Goal: Register for event/course

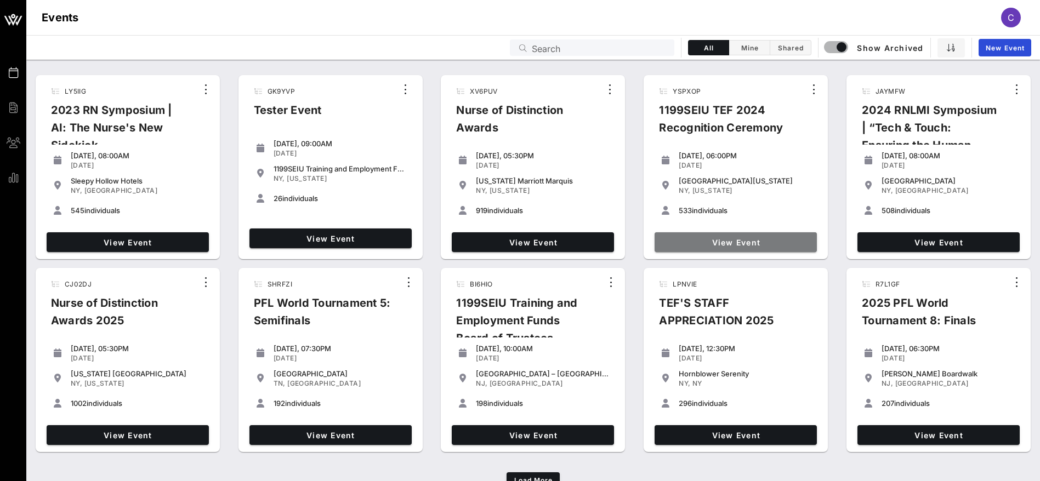
click at [728, 241] on span "View Event" at bounding box center [736, 242] width 154 height 9
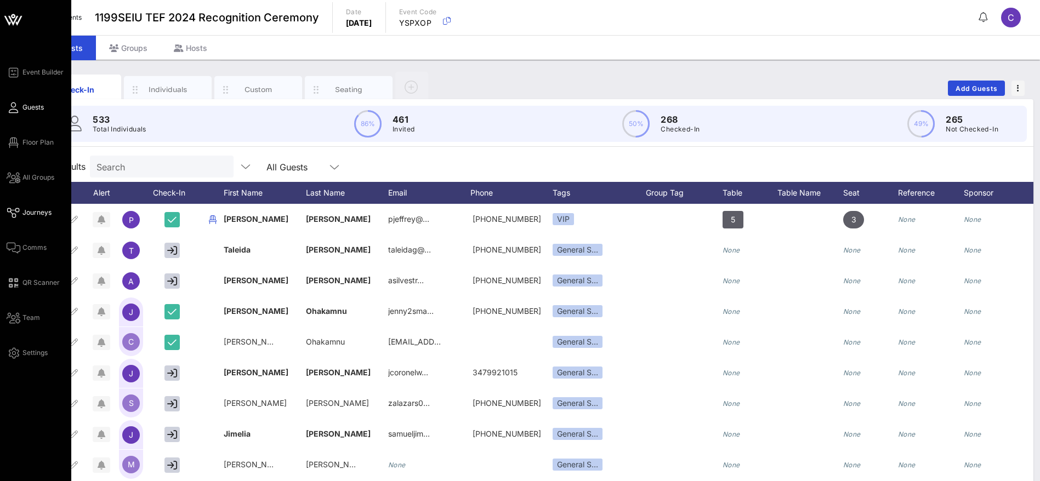
click at [41, 213] on span "Journeys" at bounding box center [36, 213] width 29 height 10
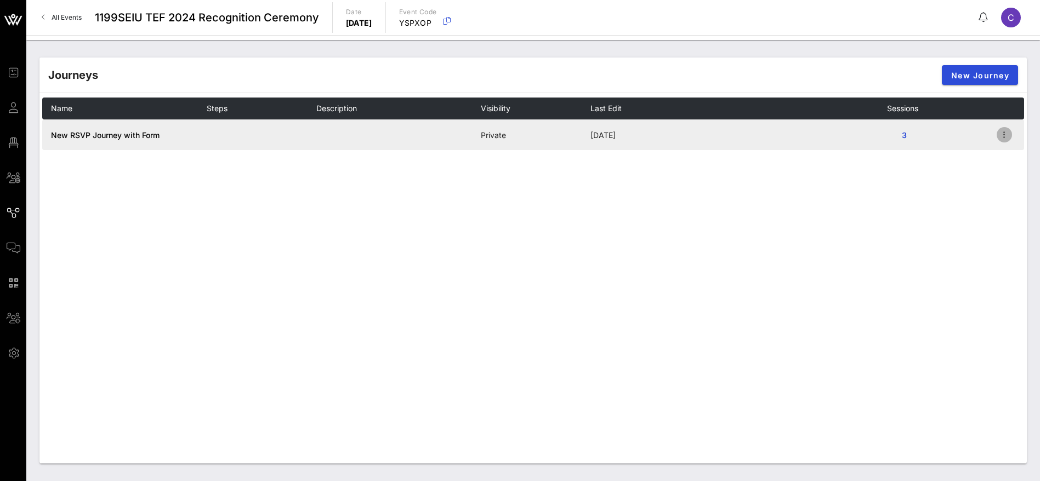
click at [1006, 131] on icon "button" at bounding box center [1004, 134] width 13 height 13
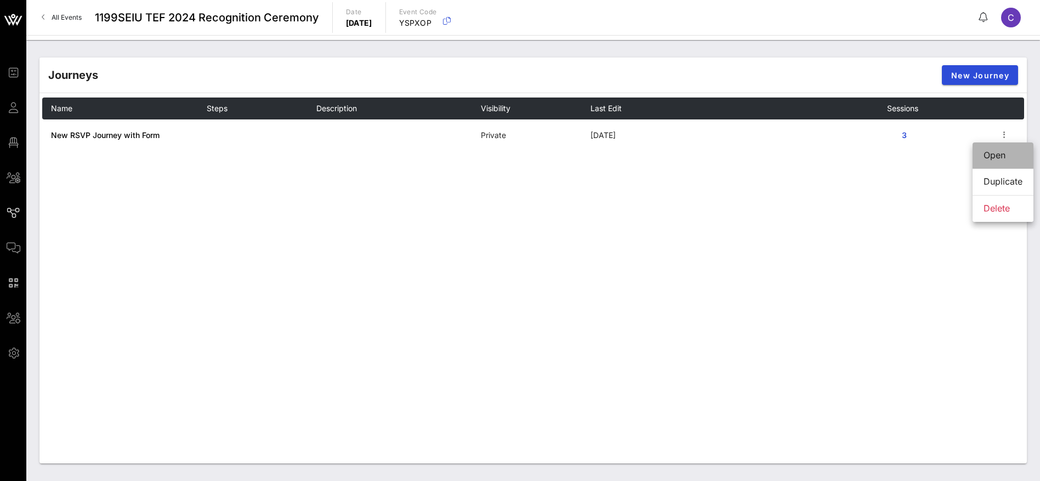
click at [1002, 158] on div "Open" at bounding box center [1003, 155] width 39 height 10
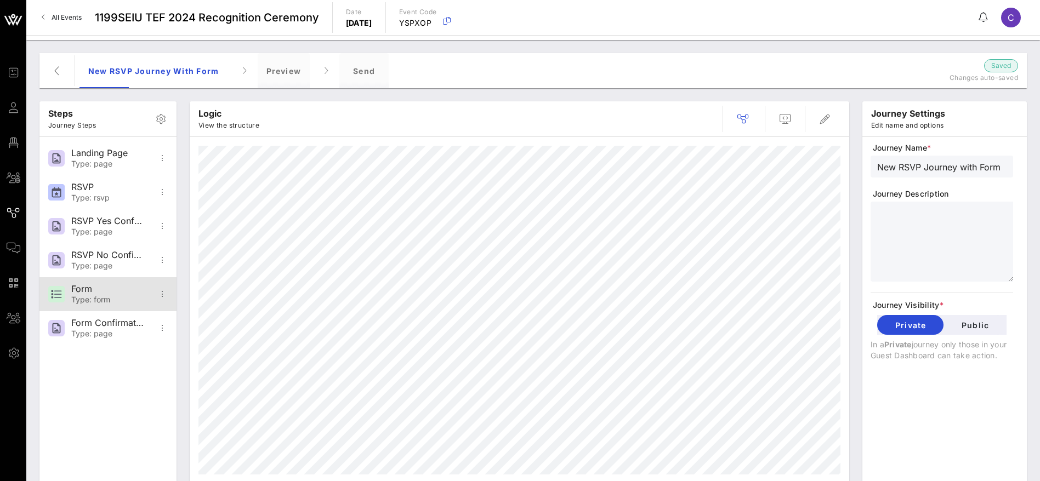
click at [114, 297] on div "Type: form" at bounding box center [107, 300] width 72 height 9
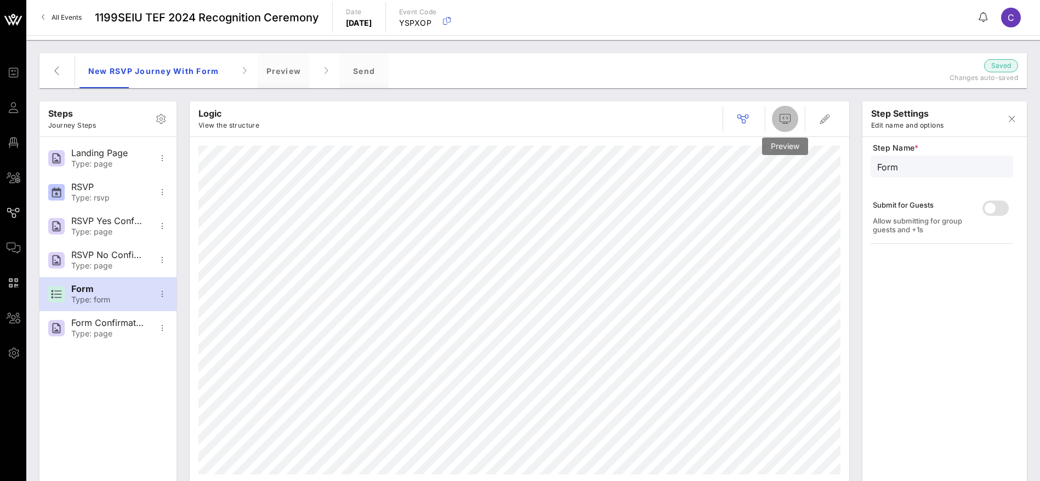
click at [782, 118] on icon "button" at bounding box center [785, 118] width 13 height 13
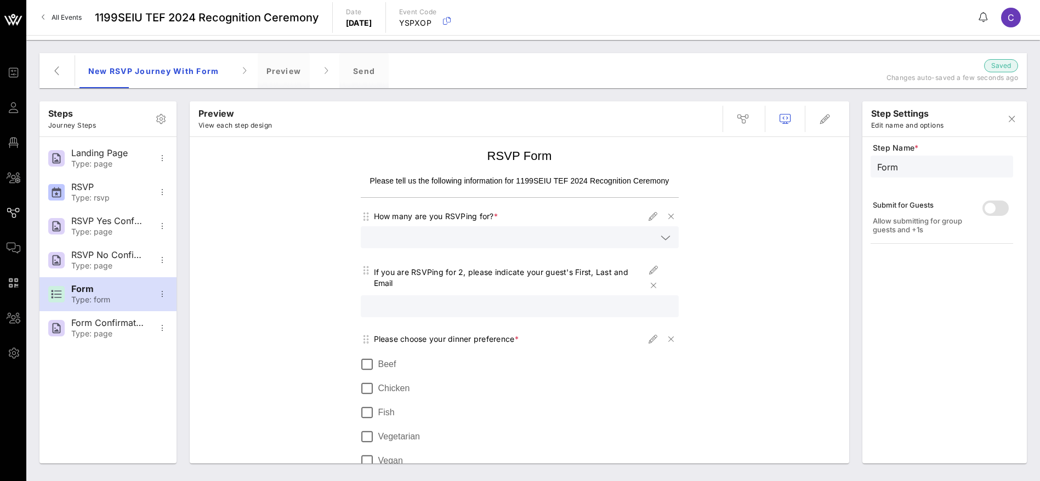
click at [74, 15] on span "All Events" at bounding box center [67, 17] width 30 height 8
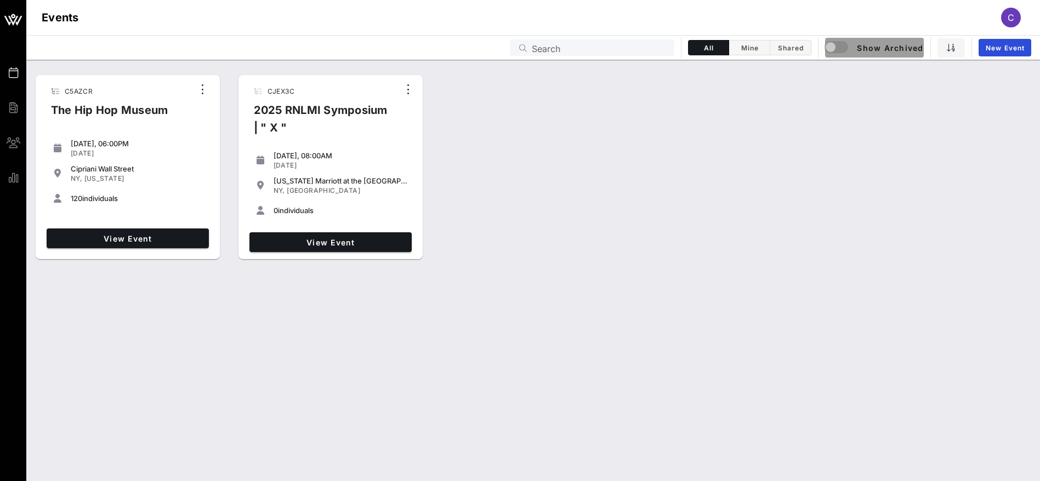
click at [854, 47] on div "button" at bounding box center [841, 47] width 31 height 13
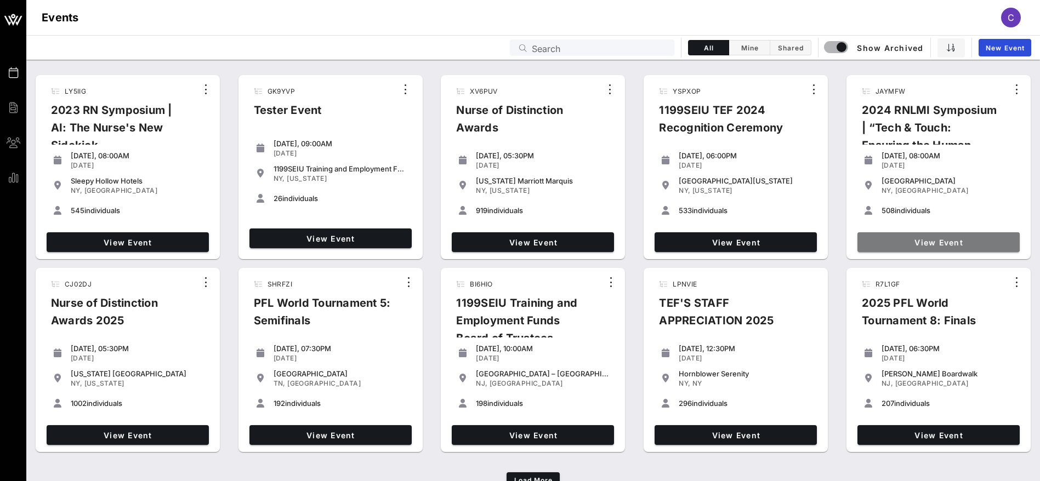
click at [959, 245] on span "View Event" at bounding box center [939, 242] width 154 height 9
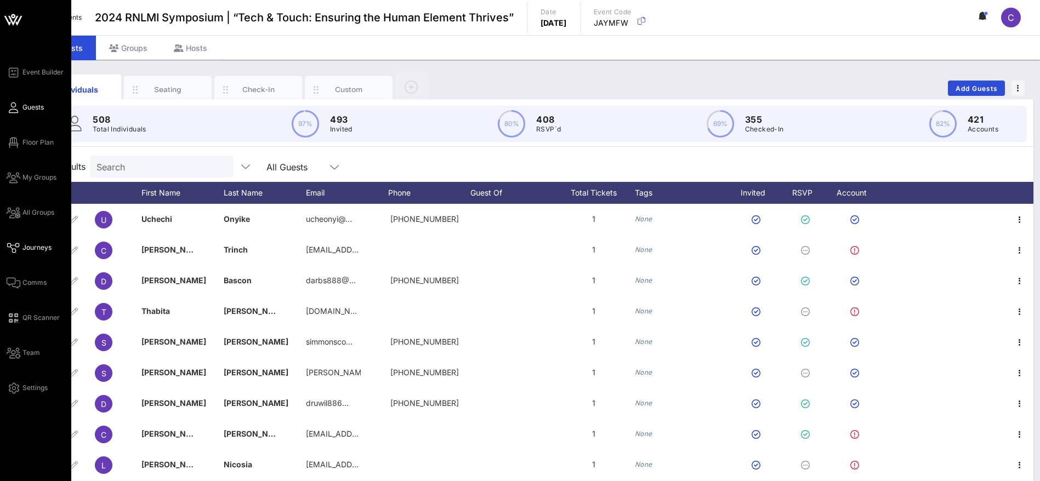
click at [41, 242] on link "Journeys" at bounding box center [29, 247] width 45 height 13
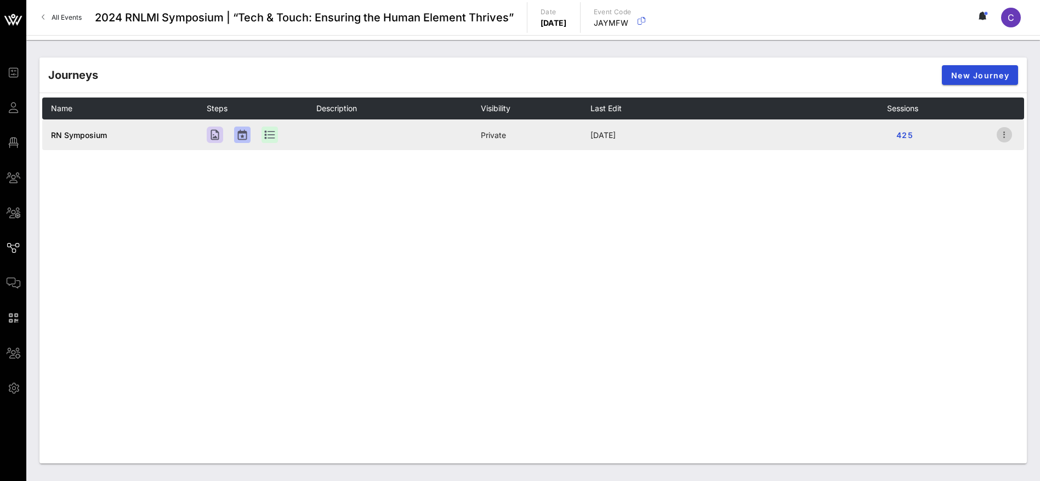
click at [1005, 133] on icon "button" at bounding box center [1004, 134] width 13 height 13
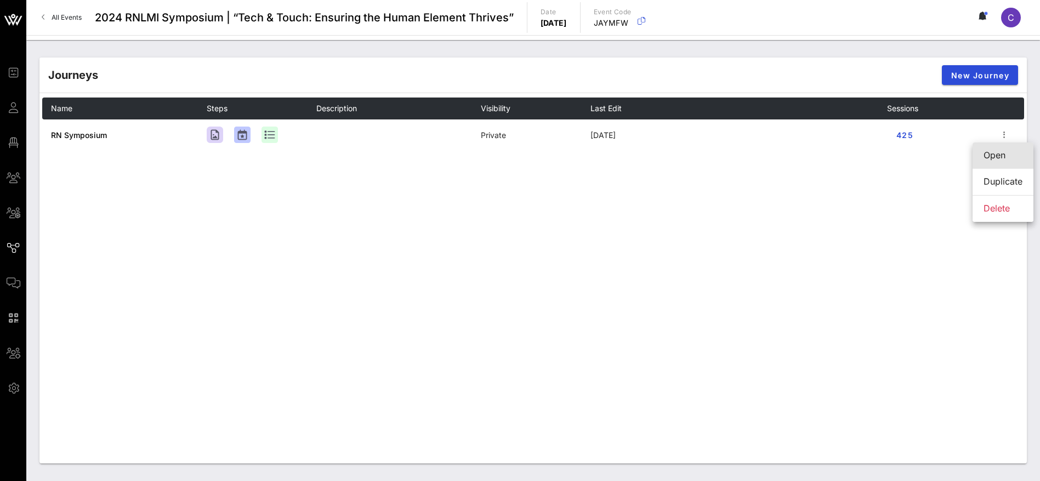
click at [1002, 157] on div "Open" at bounding box center [1003, 155] width 39 height 10
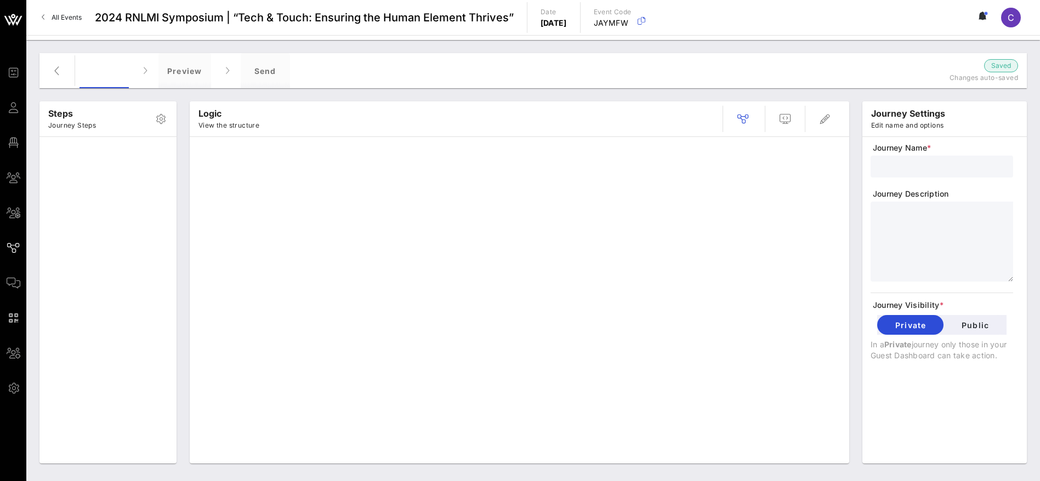
type input "RN Symposium"
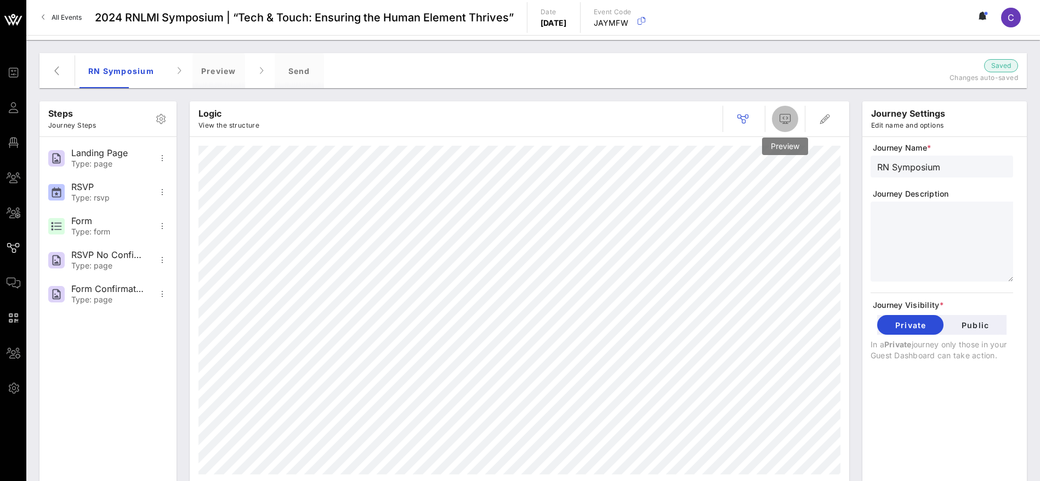
click at [783, 119] on icon "button" at bounding box center [785, 118] width 13 height 13
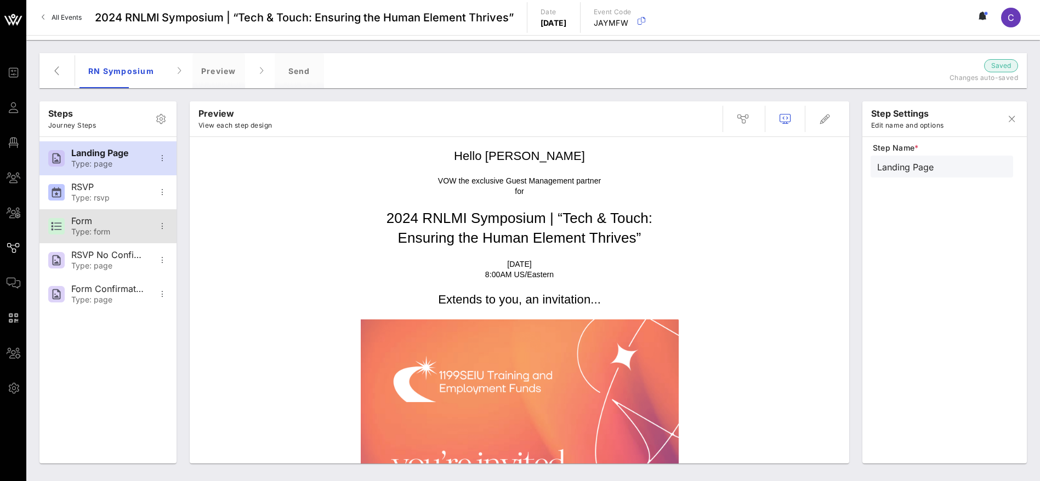
click at [91, 229] on div "Type: form" at bounding box center [107, 232] width 72 height 9
type input "Form"
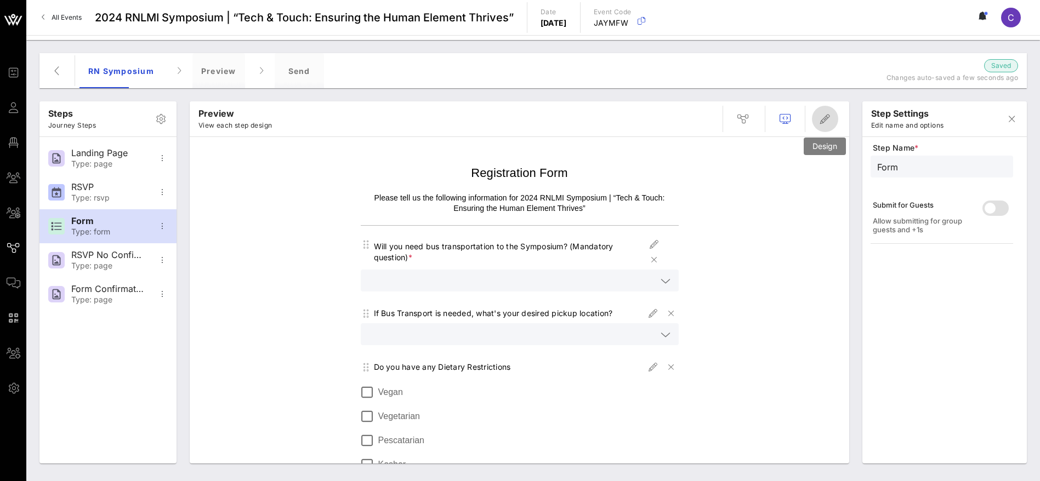
click at [831, 117] on icon "button" at bounding box center [825, 118] width 13 height 13
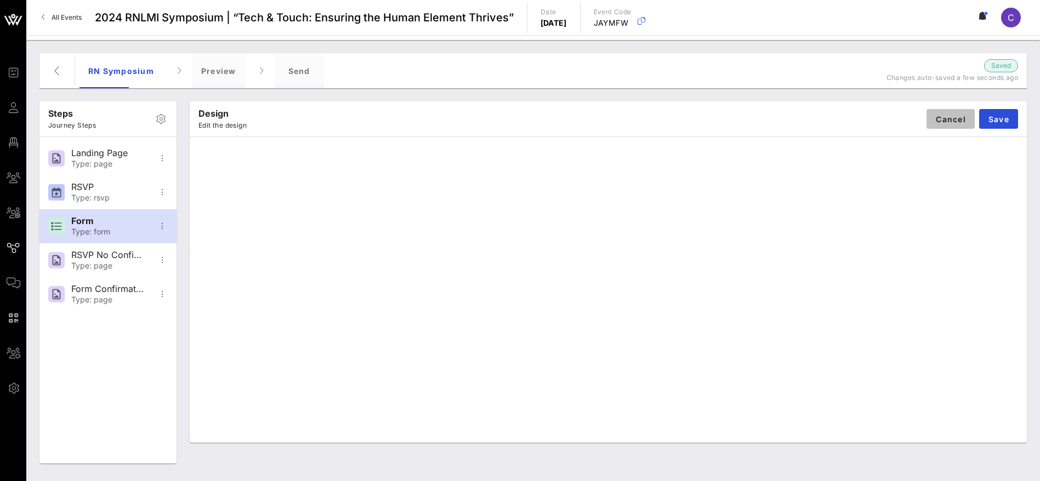
click at [963, 121] on span "Cancel" at bounding box center [951, 119] width 31 height 9
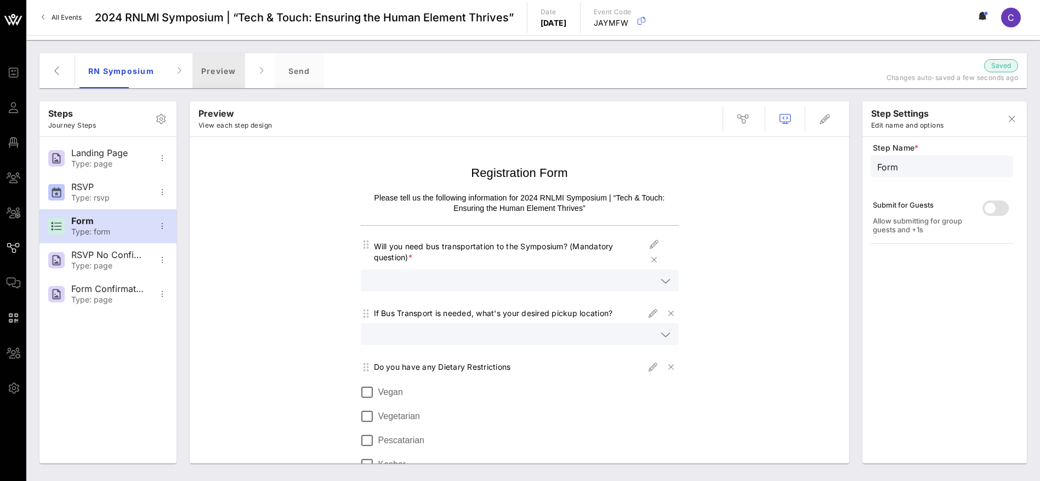
click at [227, 71] on div "Preview" at bounding box center [218, 70] width 53 height 35
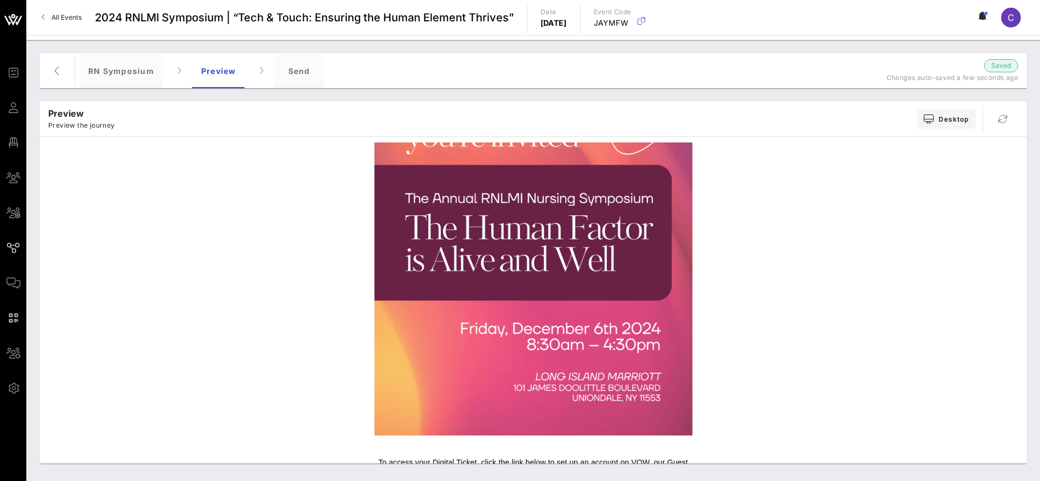
scroll to position [387, 0]
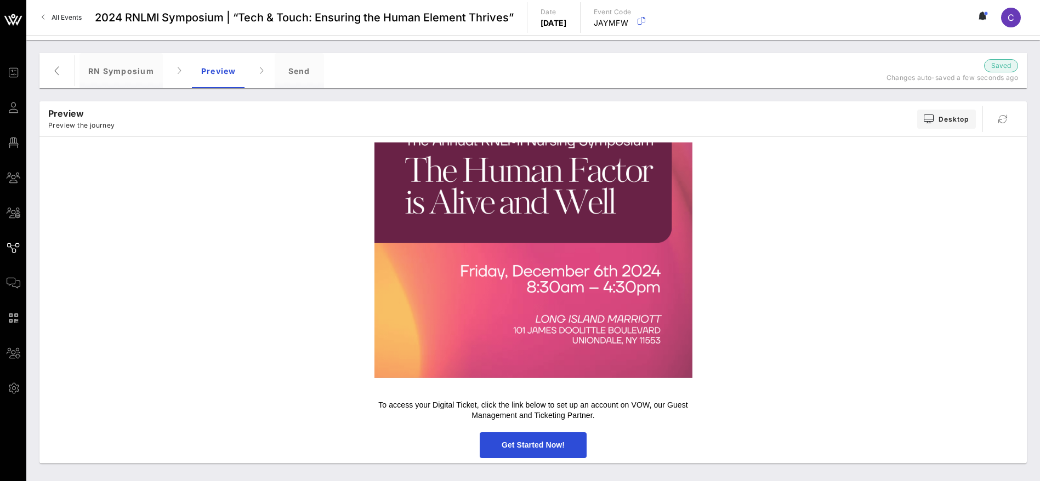
click at [548, 448] on span "Get Started Now!" at bounding box center [533, 445] width 63 height 9
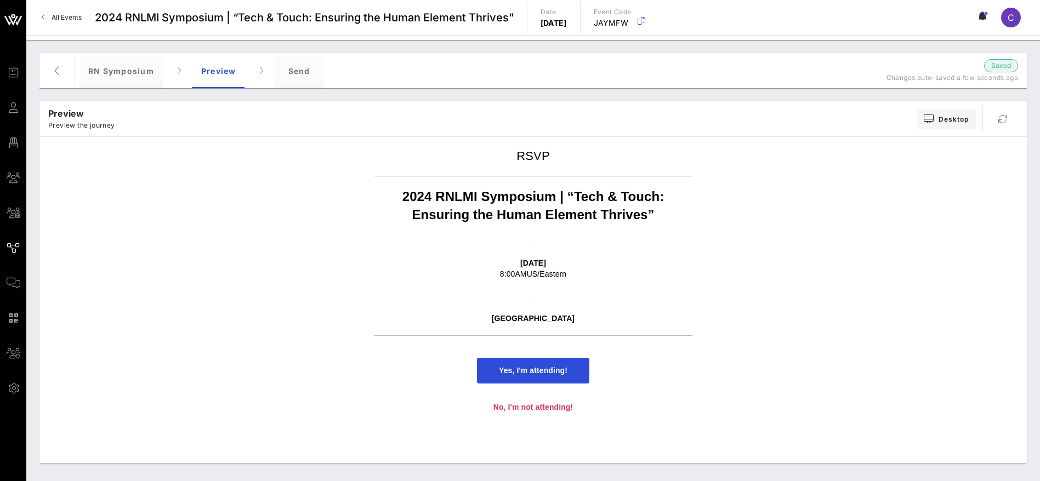
click at [569, 380] on span "Yes, I'm attending!" at bounding box center [533, 371] width 112 height 26
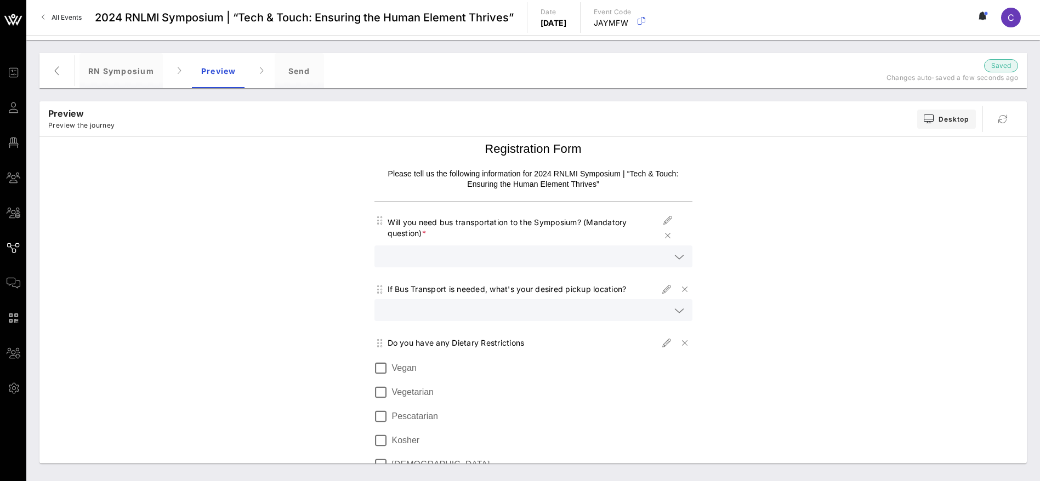
scroll to position [26, 0]
click at [675, 253] on icon at bounding box center [680, 254] width 10 height 13
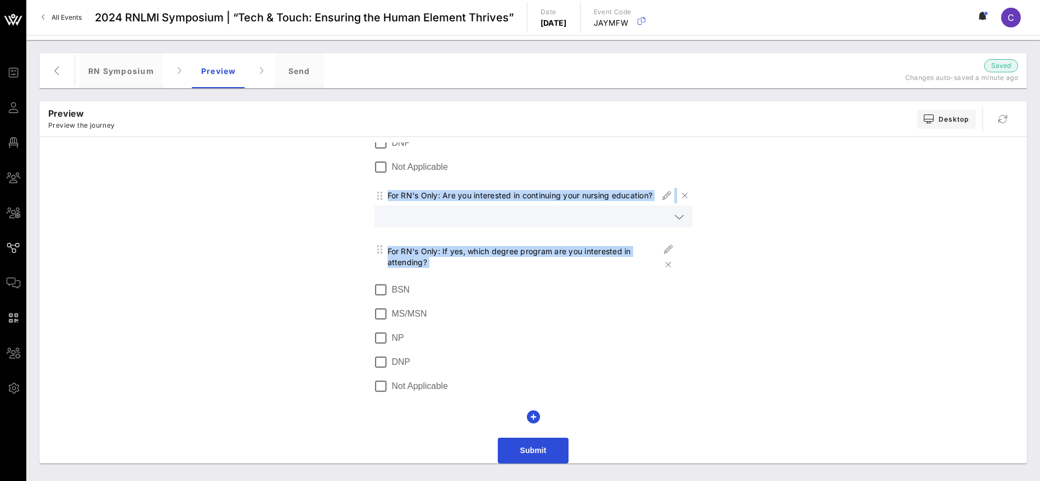
scroll to position [944, 0]
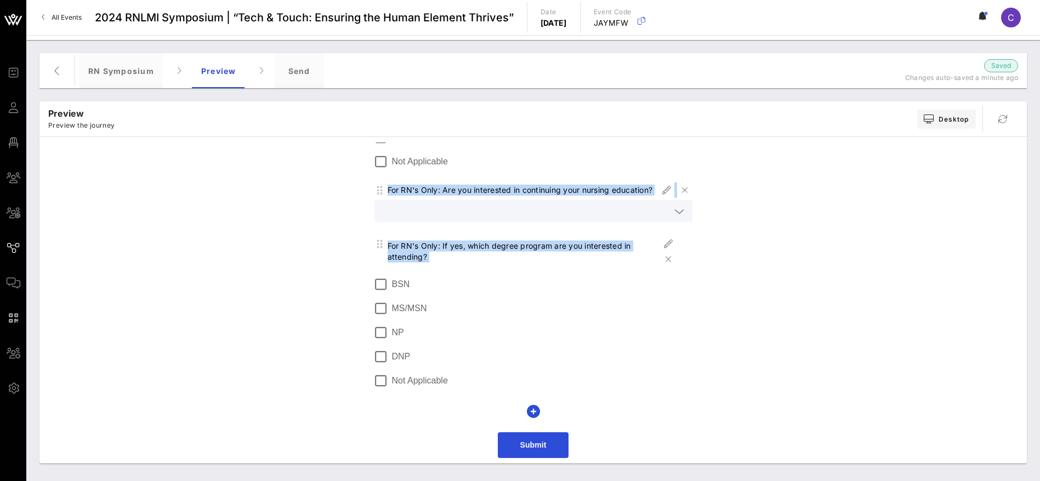
drag, startPoint x: 479, startPoint y: 146, endPoint x: 617, endPoint y: 303, distance: 208.7
copy div "Loremipsumdo Sita Consec adip el sed doeiusmod temporincid utl 3184 ETDOL Magna…"
click at [443, 383] on label "Not Applicable" at bounding box center [542, 381] width 301 height 11
click at [372, 379] on div at bounding box center [381, 381] width 19 height 19
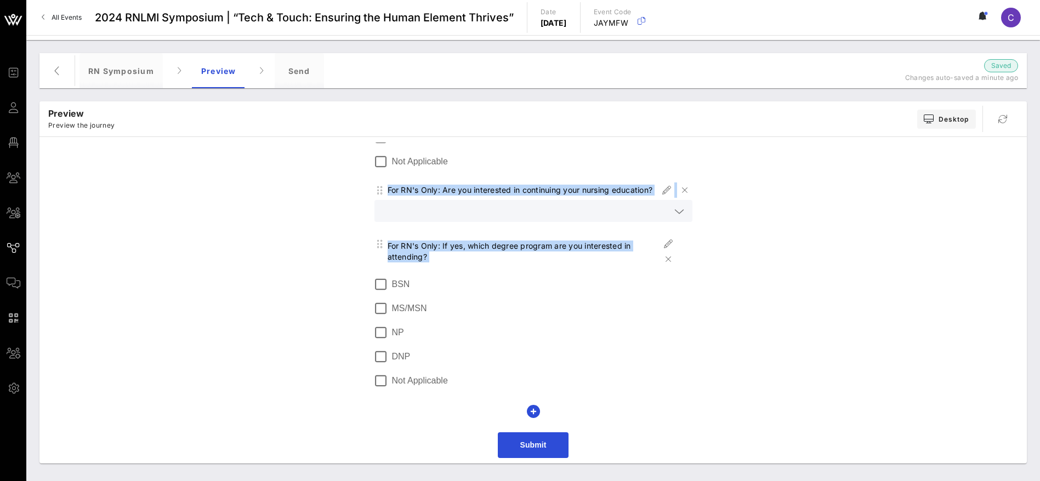
drag, startPoint x: 389, startPoint y: 273, endPoint x: 425, endPoint y: 389, distance: 121.8
click at [425, 389] on div "For RN's Only: If yes, which degree program are you interested in attending? BS…" at bounding box center [534, 319] width 318 height 166
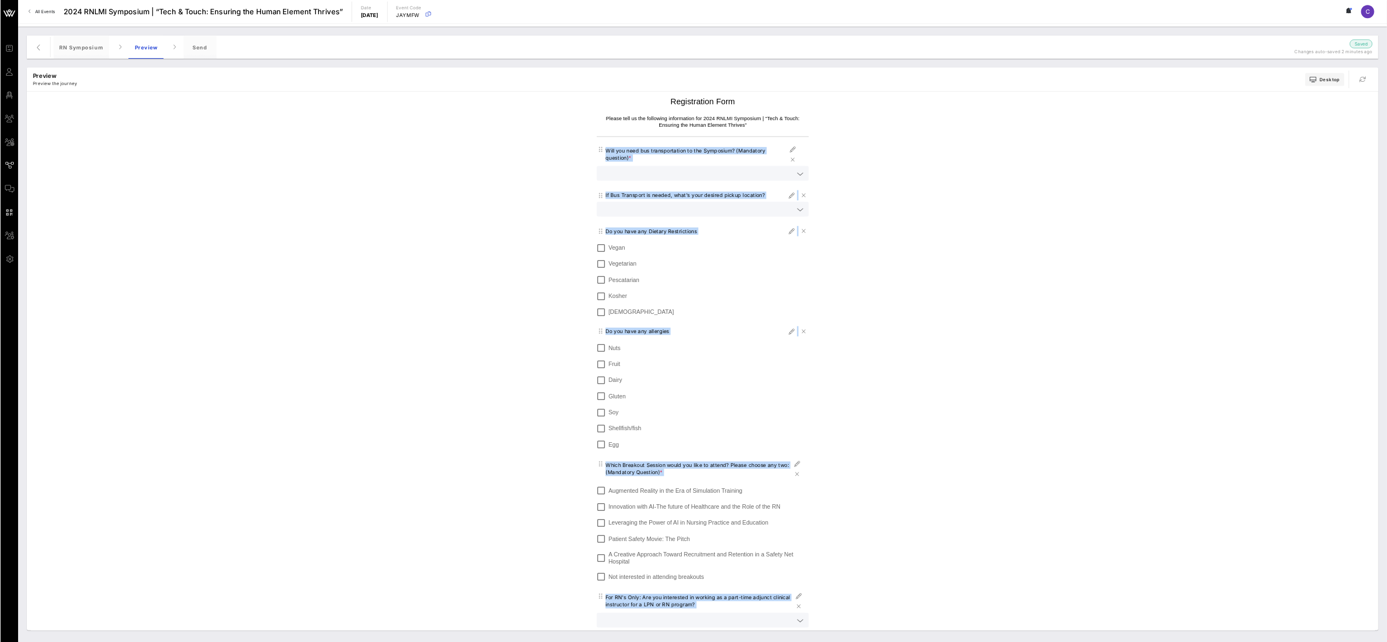
scroll to position [21, 0]
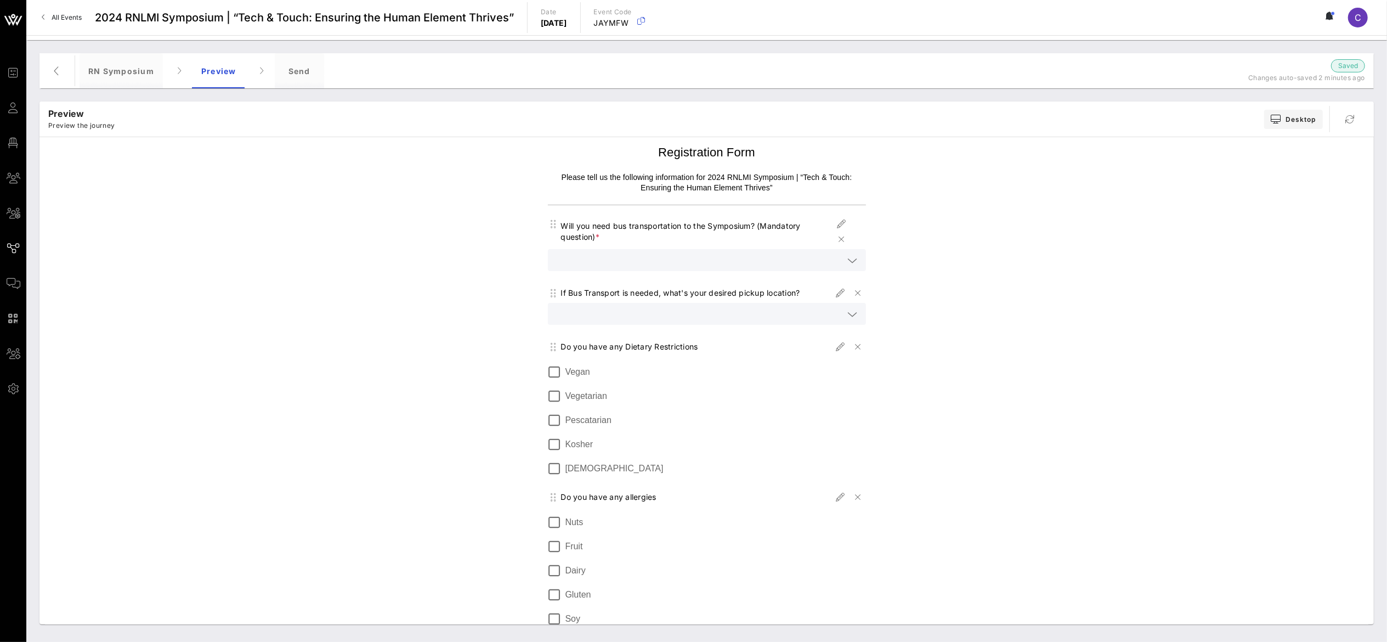
drag, startPoint x: 1378, startPoint y: 0, endPoint x: 1006, endPoint y: 364, distance: 520.0
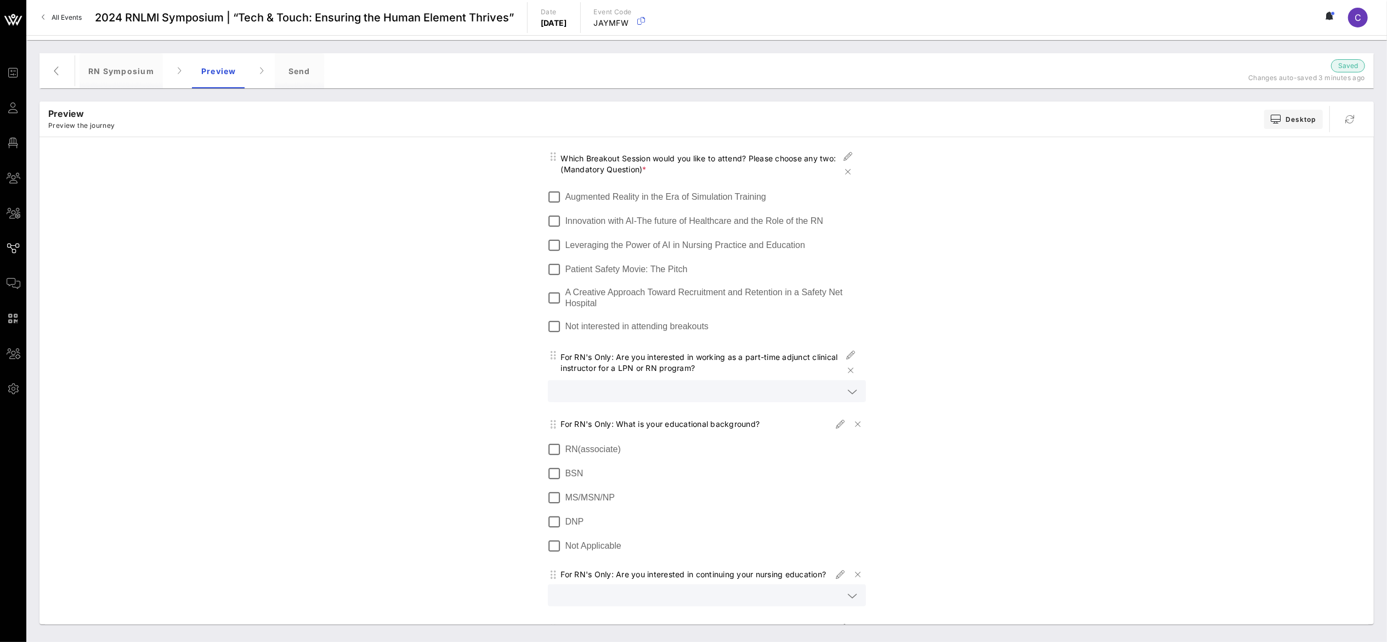
scroll to position [783, 0]
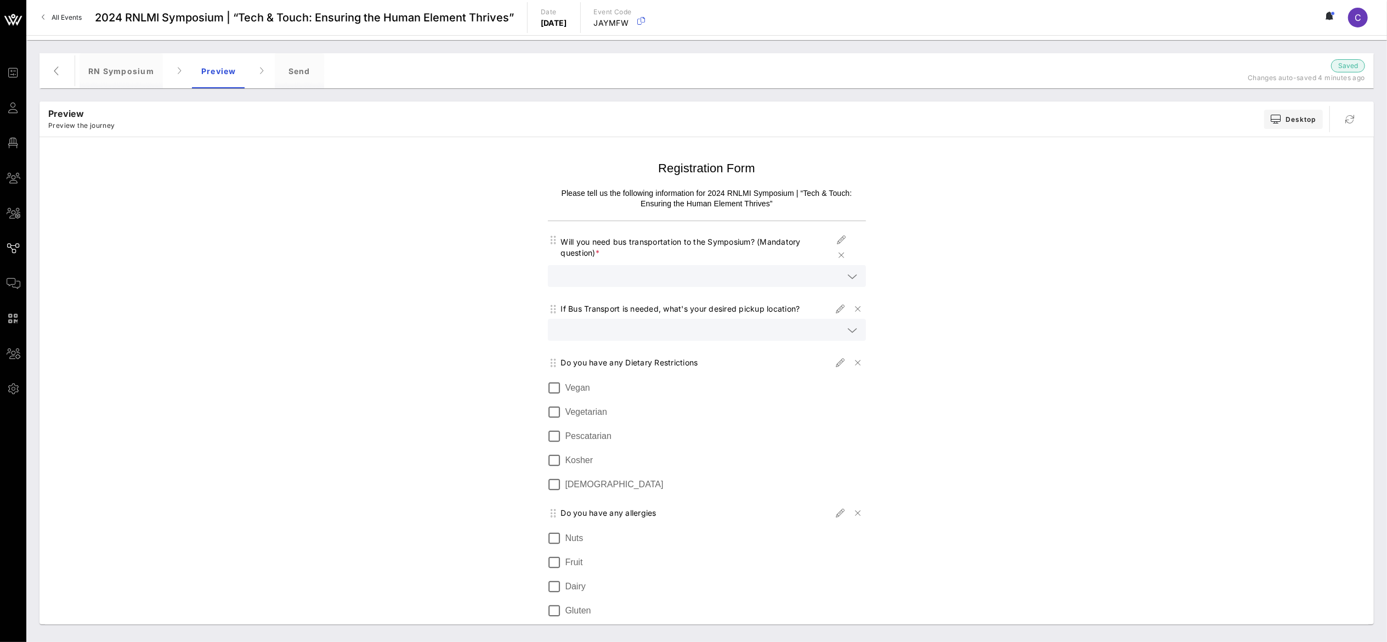
scroll to position [0, 0]
